Goal: Information Seeking & Learning: Learn about a topic

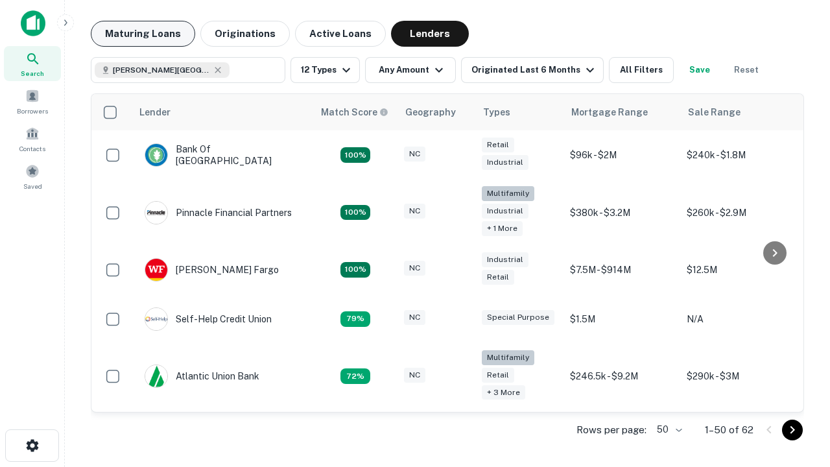
click at [143, 34] on button "Maturing Loans" at bounding box center [143, 34] width 104 height 26
